Goal: Register for event/course

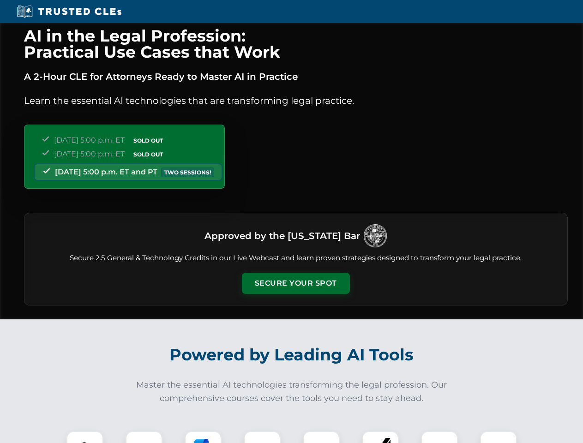
click at [296, 284] on button "Secure Your Spot" at bounding box center [296, 283] width 108 height 21
click at [85, 437] on img at bounding box center [85, 450] width 27 height 27
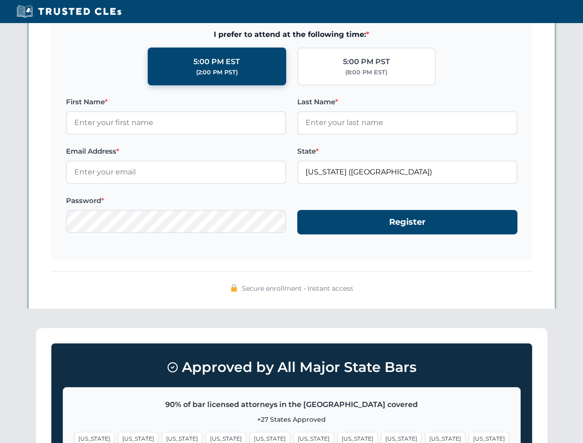
click at [338, 437] on span "[US_STATE]" at bounding box center [358, 438] width 40 height 13
click at [425, 437] on span "[US_STATE]" at bounding box center [445, 438] width 40 height 13
